Goal: Task Accomplishment & Management: Manage account settings

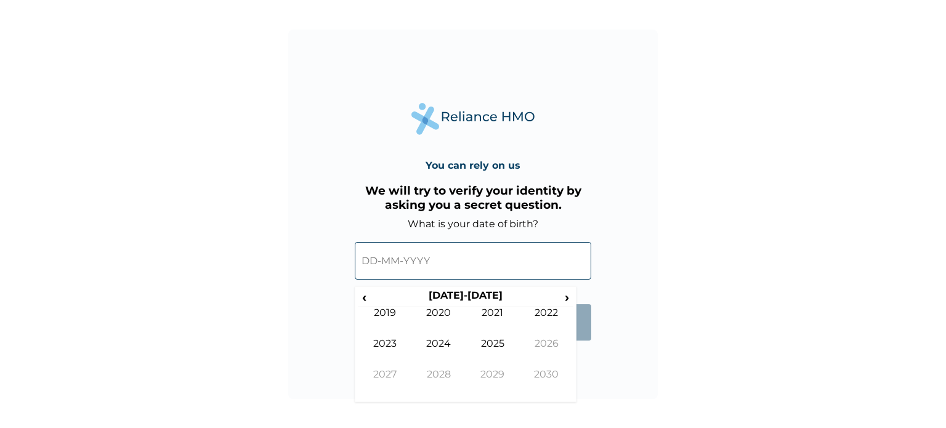
click at [505, 256] on input "text" at bounding box center [473, 261] width 237 height 38
click at [472, 296] on th "[DATE]-[DATE]" at bounding box center [465, 298] width 189 height 17
click at [365, 302] on span "‹" at bounding box center [364, 297] width 13 height 15
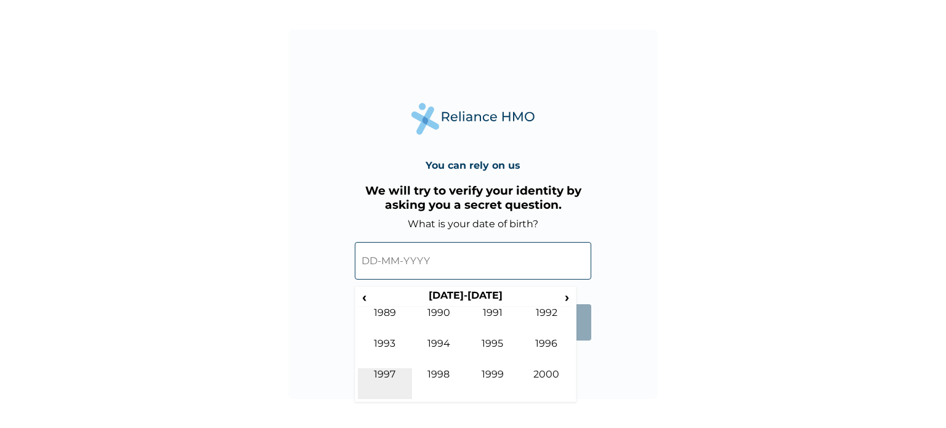
click at [387, 385] on td "1997" at bounding box center [385, 383] width 54 height 31
click at [486, 344] on td "[DATE]" at bounding box center [493, 353] width 54 height 31
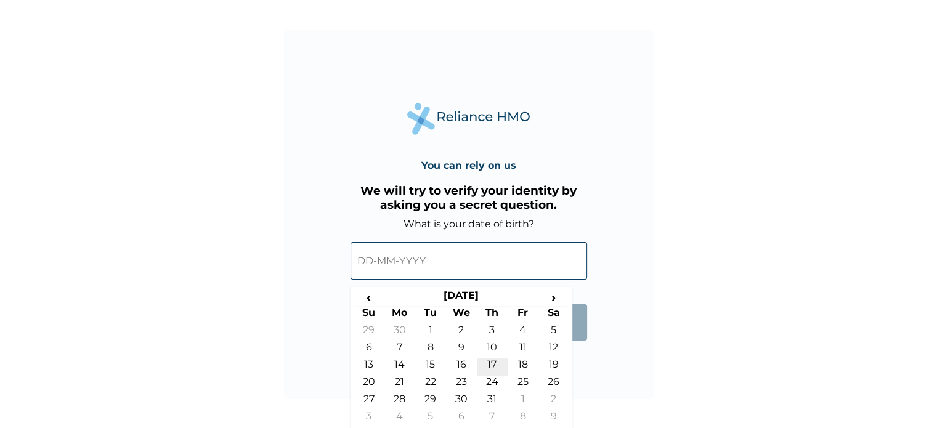
click at [491, 366] on td "17" at bounding box center [492, 367] width 31 height 17
type input "17-07-1997"
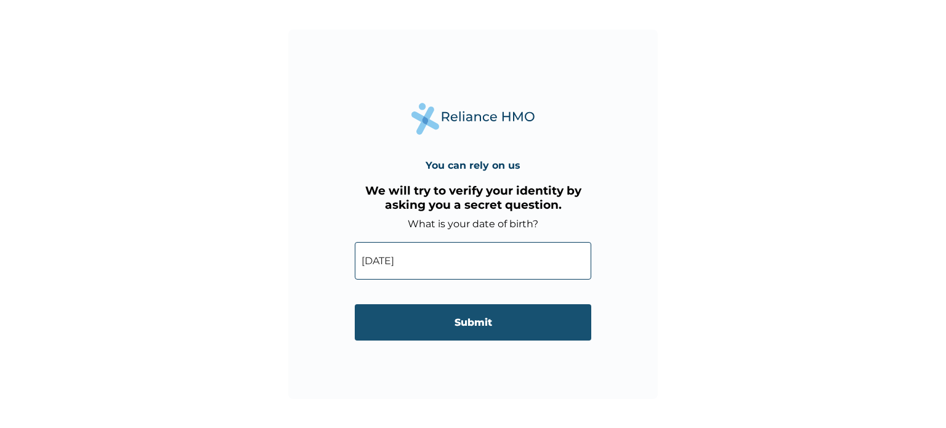
click at [513, 315] on input "Submit" at bounding box center [473, 322] width 237 height 36
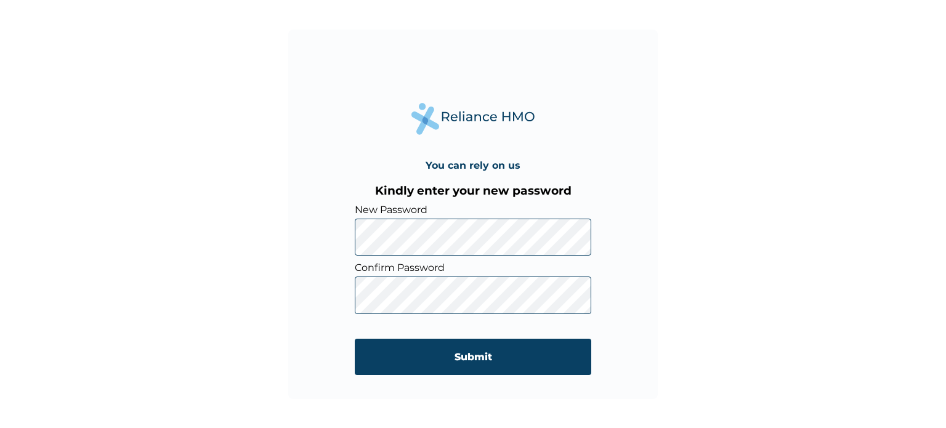
click at [863, 97] on div "You can rely on us Kindly enter your new password New Password Confirm Password…" at bounding box center [473, 214] width 946 height 428
click at [791, 70] on div "You can rely on us Kindly enter your new password New Password Confirm Password…" at bounding box center [473, 214] width 946 height 428
click at [393, 376] on form "New Password Confirm Password Submit" at bounding box center [473, 296] width 237 height 184
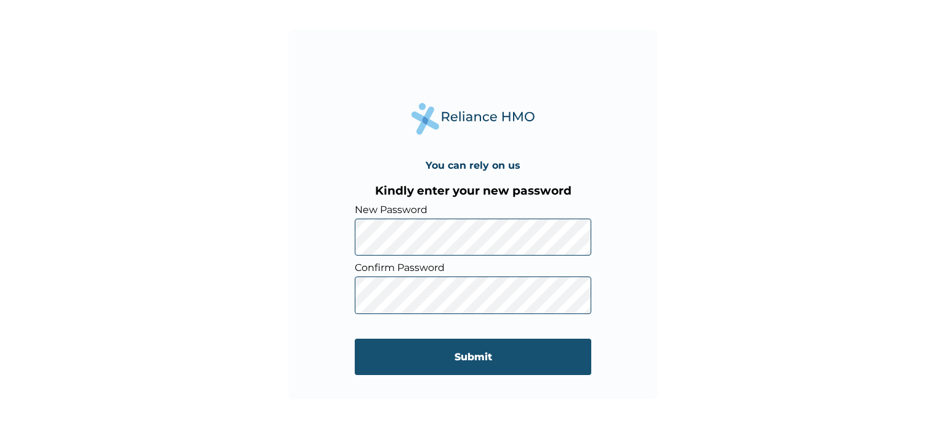
click at [407, 362] on input "Submit" at bounding box center [473, 357] width 237 height 36
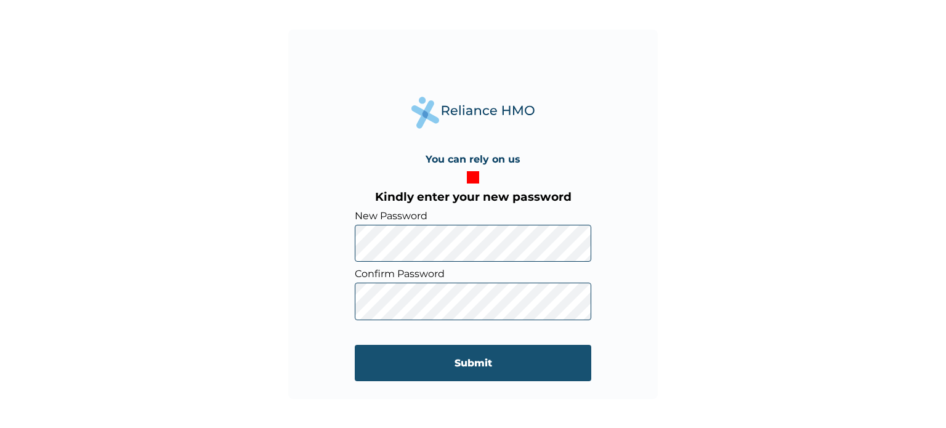
click at [439, 360] on input "Submit" at bounding box center [473, 363] width 237 height 36
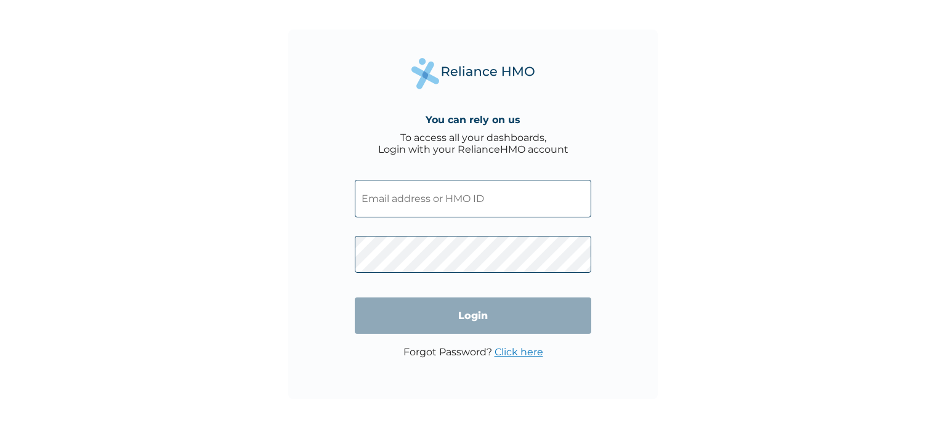
type input "ARM/10018/A"
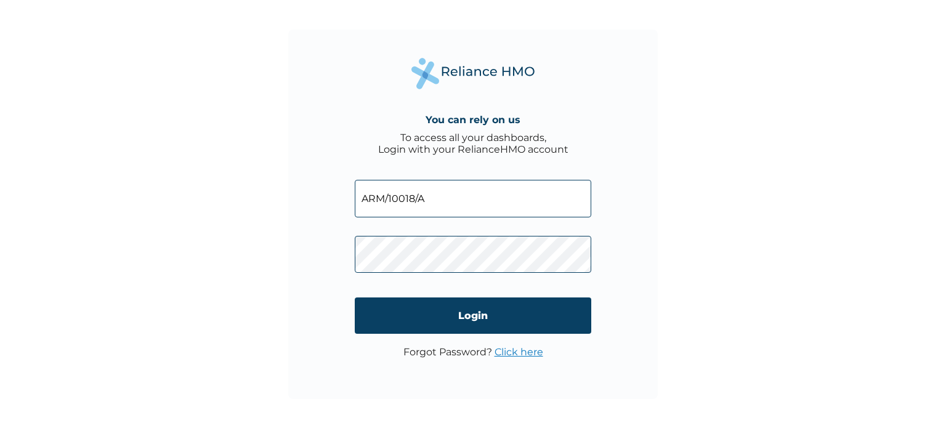
click at [800, 140] on div "You can rely on us To access all your dashboards, Login with your RelianceHMO a…" at bounding box center [473, 214] width 946 height 428
